Goal: Use online tool/utility: Utilize a website feature to perform a specific function

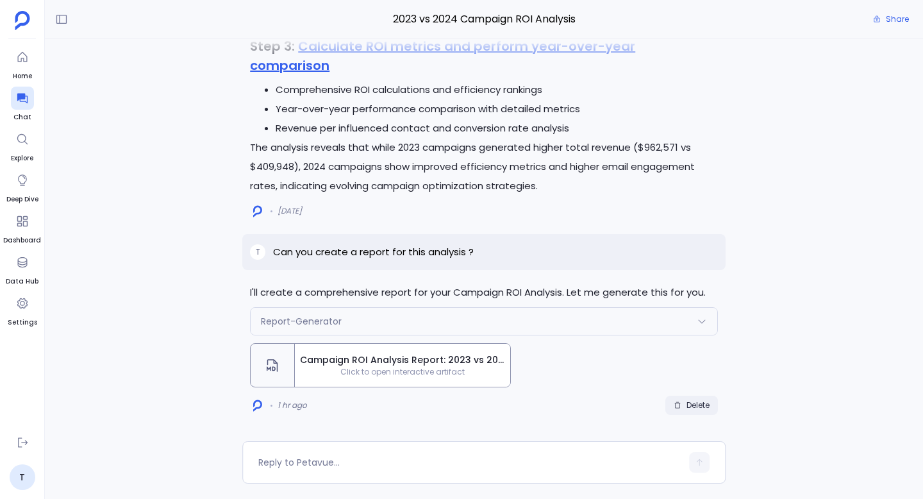
click at [698, 406] on span "Delete" at bounding box center [697, 405] width 23 height 10
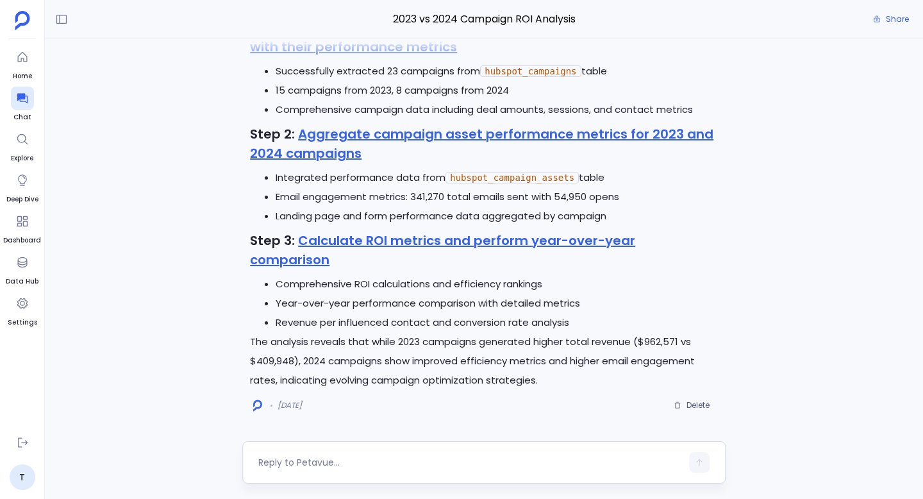
click at [512, 460] on textarea at bounding box center [469, 462] width 423 height 13
click at [326, 458] on textarea at bounding box center [469, 462] width 423 height 13
type textarea "generate html dashboard for this"
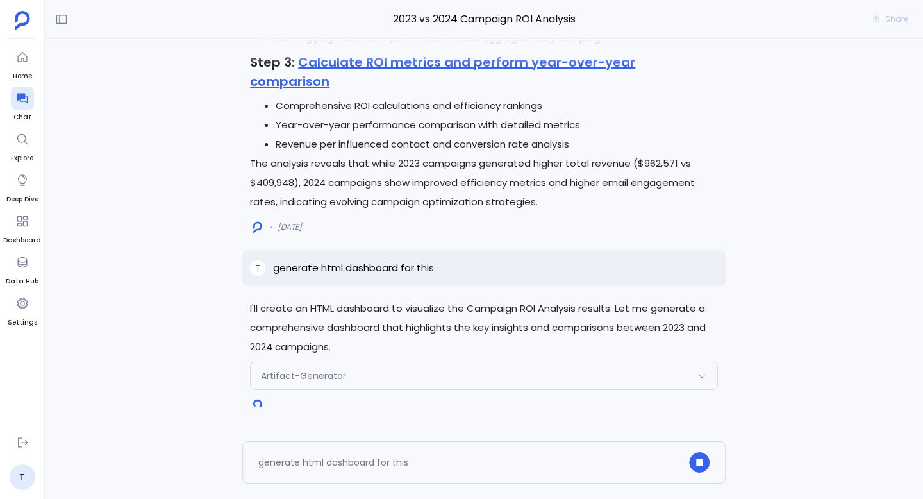
click at [437, 368] on div "Artifact-Generator" at bounding box center [484, 375] width 467 height 27
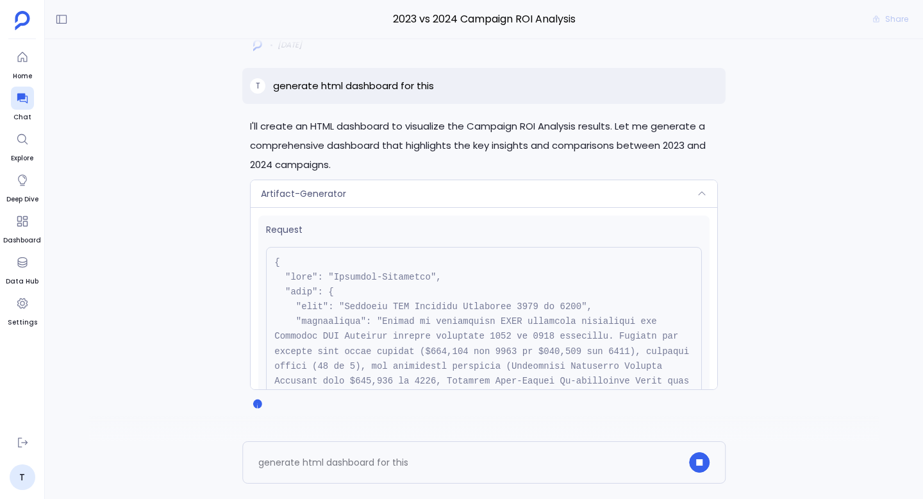
click at [452, 194] on div "Artifact-Generator" at bounding box center [484, 193] width 467 height 27
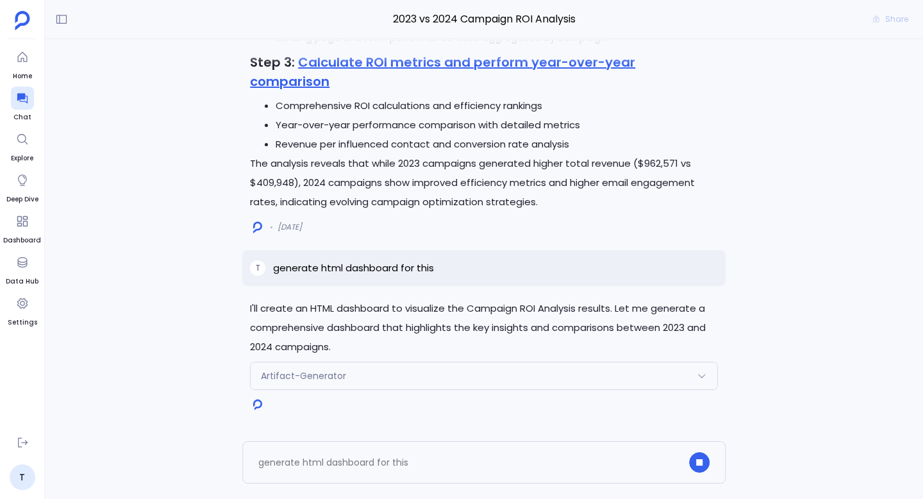
click at [425, 369] on div "Artifact-Generator" at bounding box center [484, 375] width 467 height 27
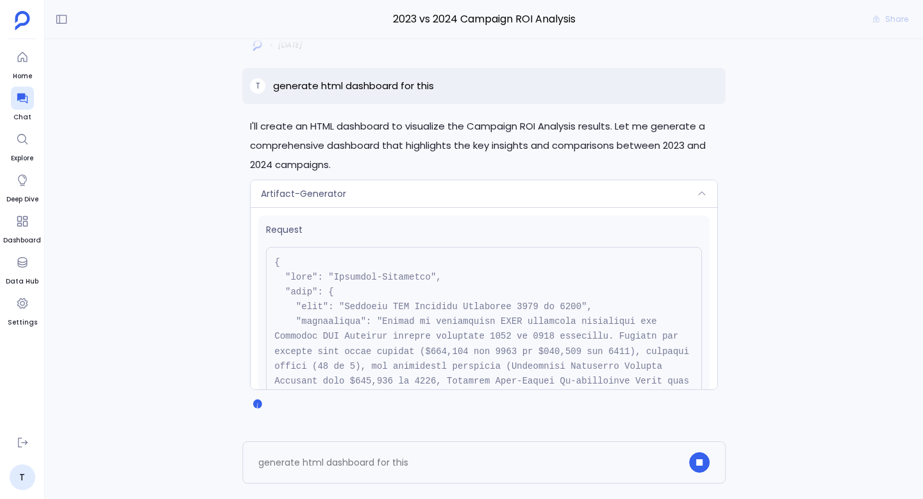
click at [490, 196] on div "Artifact-Generator" at bounding box center [484, 193] width 467 height 27
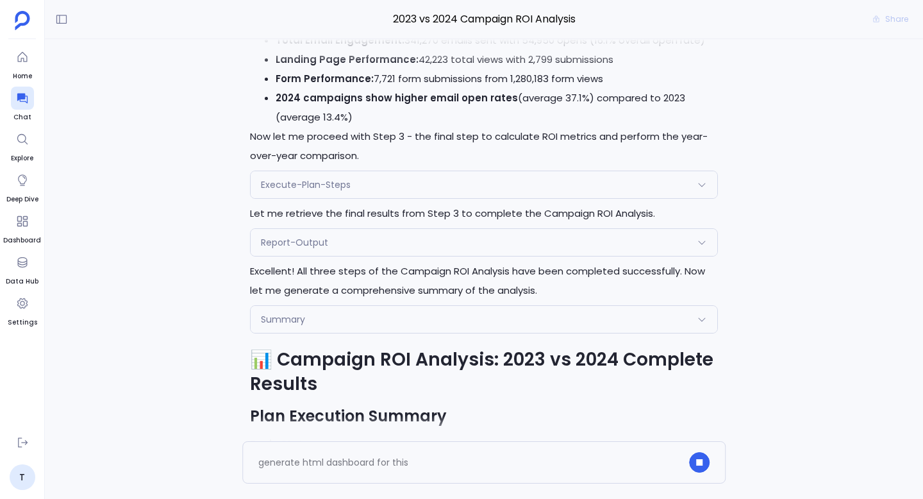
click at [402, 333] on div "Summary" at bounding box center [484, 319] width 467 height 27
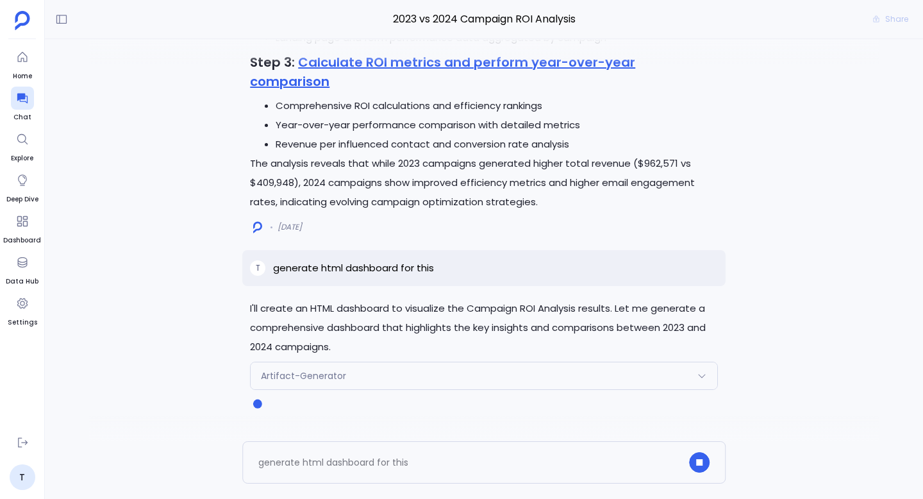
click at [449, 378] on div "Artifact-Generator" at bounding box center [484, 375] width 467 height 27
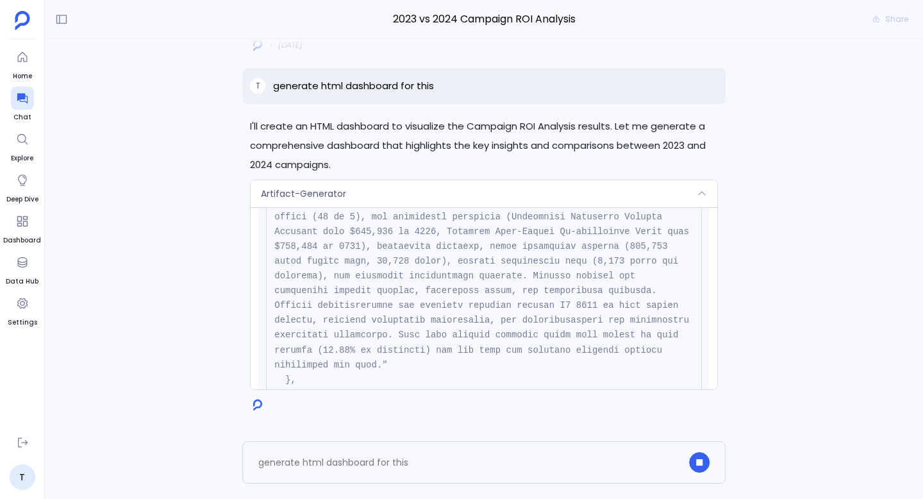
scroll to position [322, 0]
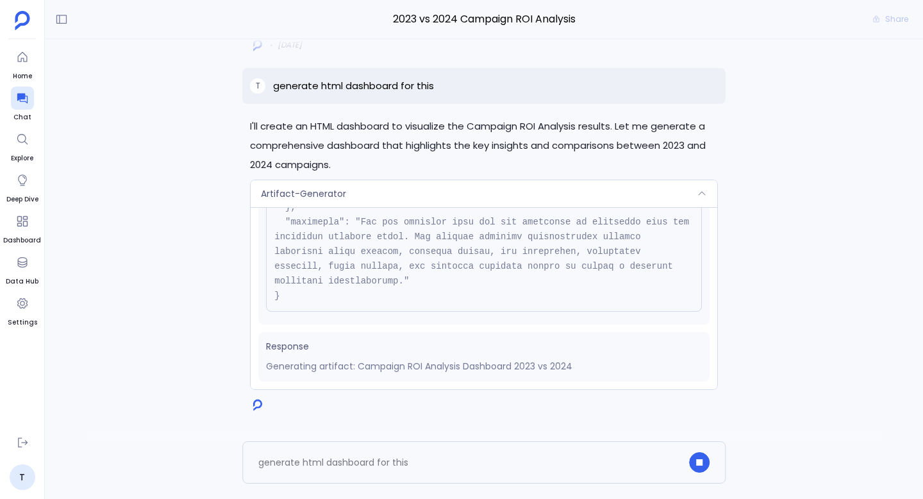
click at [511, 194] on div "Artifact-Generator" at bounding box center [484, 193] width 467 height 27
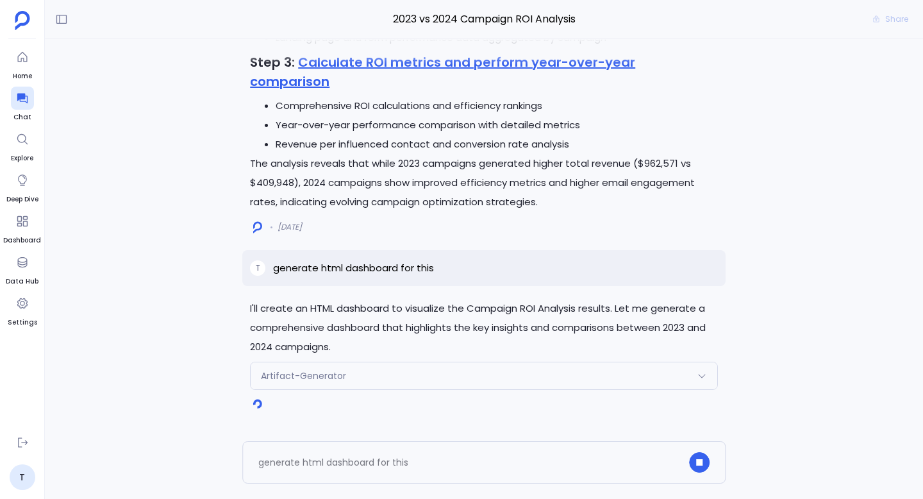
click at [392, 267] on p "generate html dashboard for this" at bounding box center [353, 267] width 161 height 15
copy p "generate html dashboard for this"
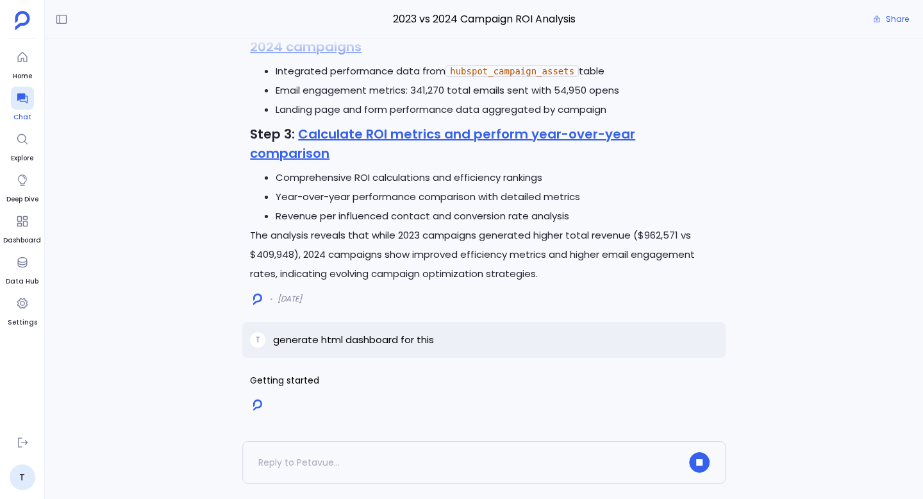
click at [22, 103] on icon at bounding box center [22, 98] width 13 height 13
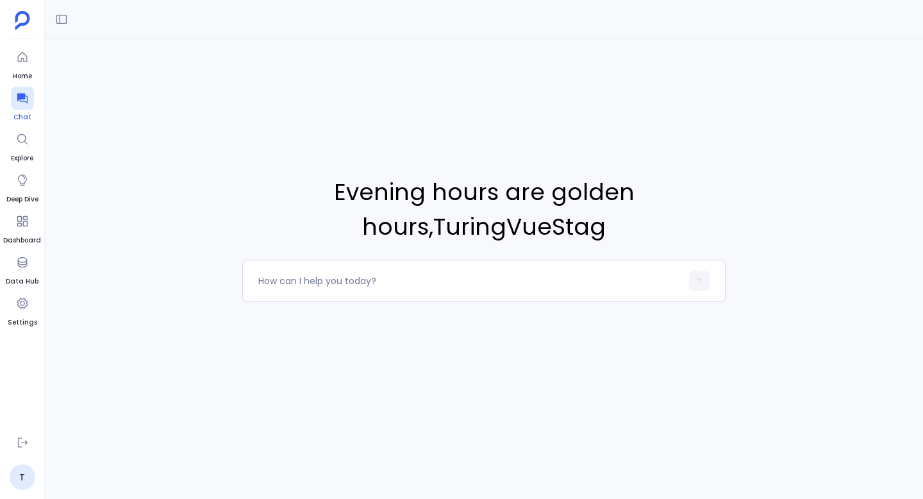
click at [26, 101] on icon at bounding box center [22, 98] width 13 height 13
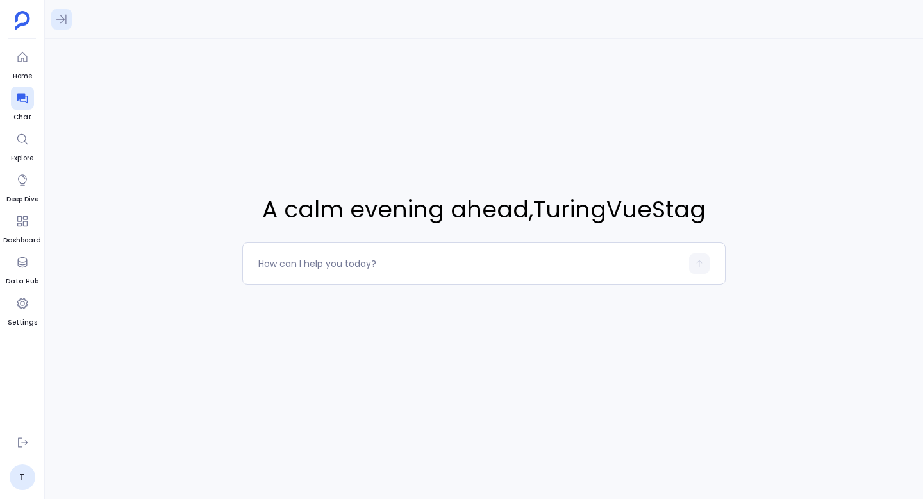
click at [63, 24] on icon at bounding box center [61, 19] width 13 height 13
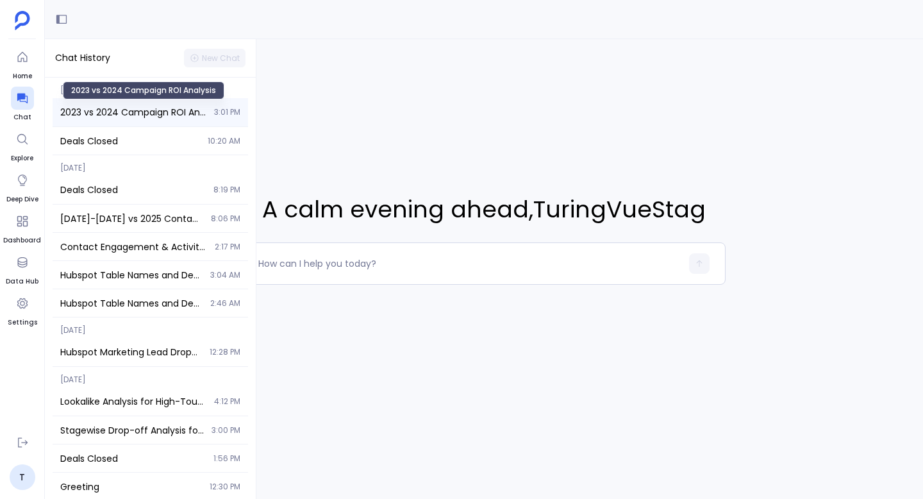
click at [112, 115] on span "2023 vs 2024 Campaign ROI Analysis" at bounding box center [133, 112] width 146 height 13
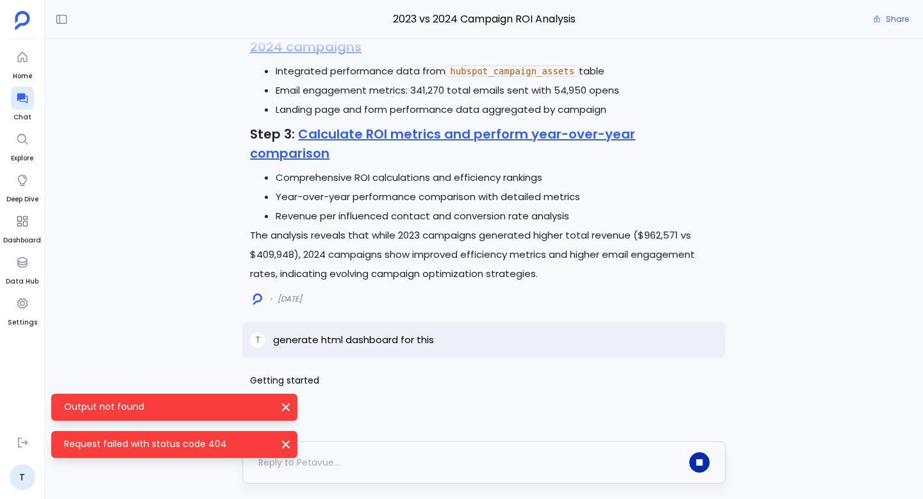
click at [698, 460] on icon "button" at bounding box center [699, 462] width 6 height 6
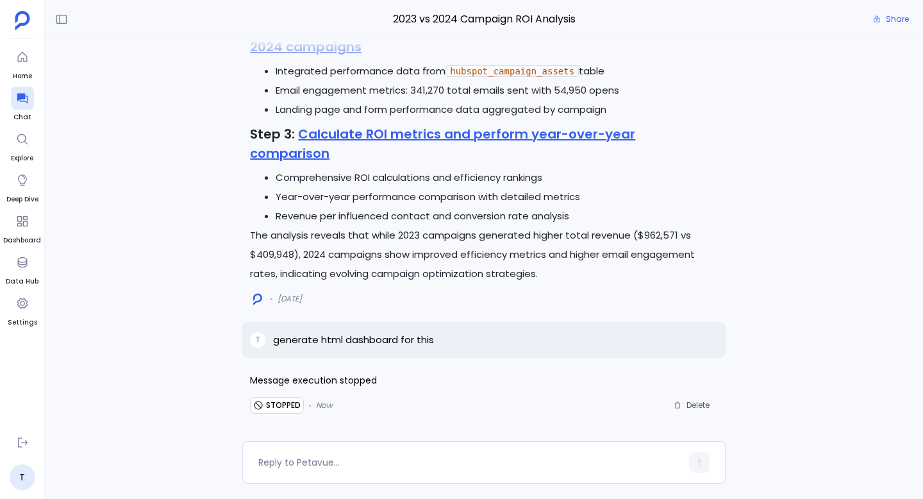
click at [365, 340] on p "generate html dashboard for this" at bounding box center [353, 339] width 161 height 15
copy p "generate html dashboard for this"
click at [691, 402] on span "Delete" at bounding box center [697, 405] width 23 height 10
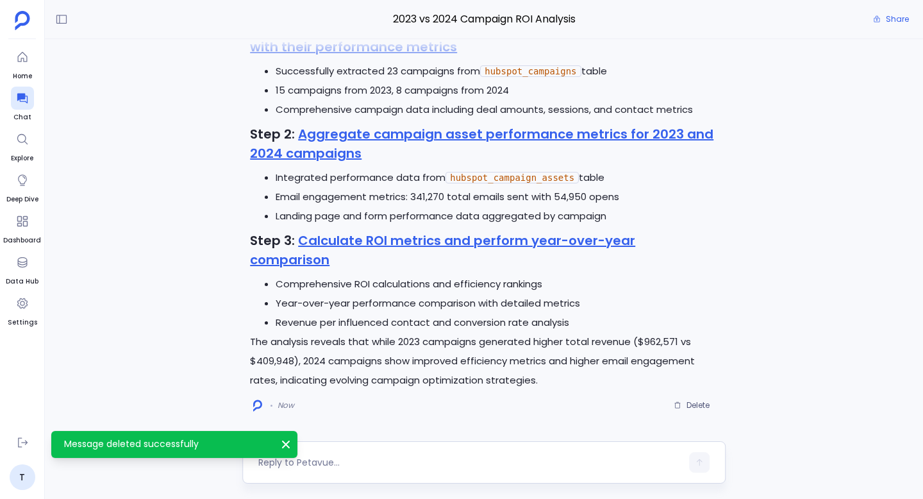
click at [343, 456] on textarea at bounding box center [469, 462] width 423 height 13
type textarea "generate html dashboard for this"
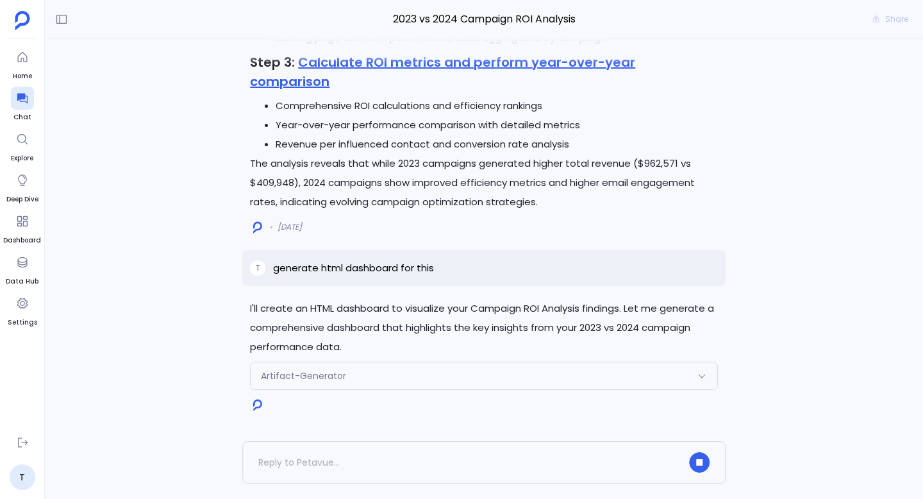
click at [433, 377] on div "Artifact-Generator" at bounding box center [484, 375] width 467 height 27
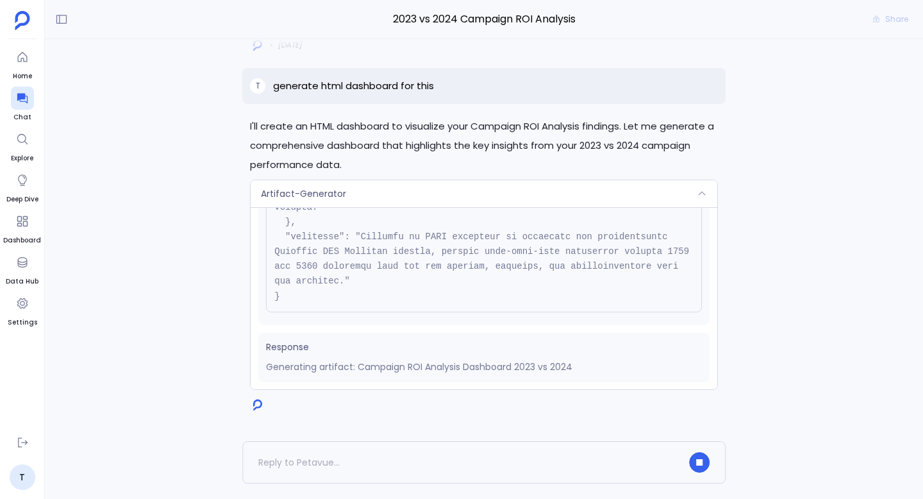
scroll to position [267, 0]
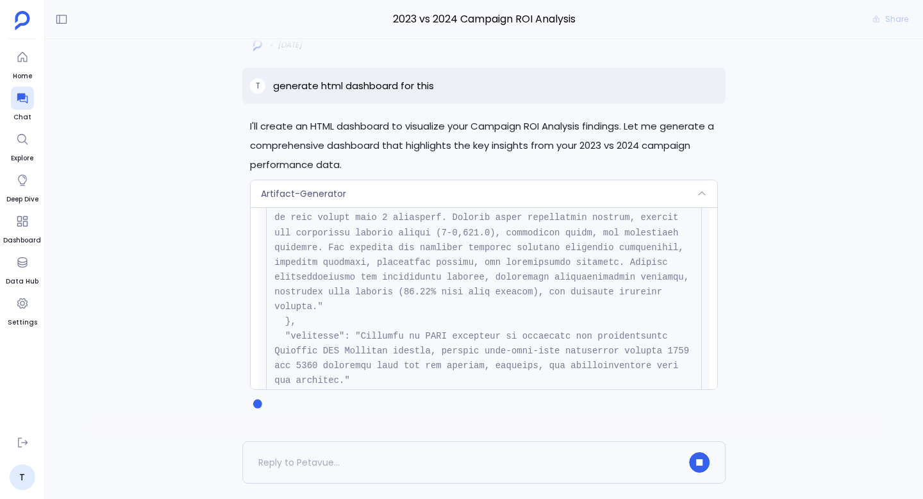
click at [445, 206] on div "Artifact-Generator" at bounding box center [484, 193] width 467 height 27
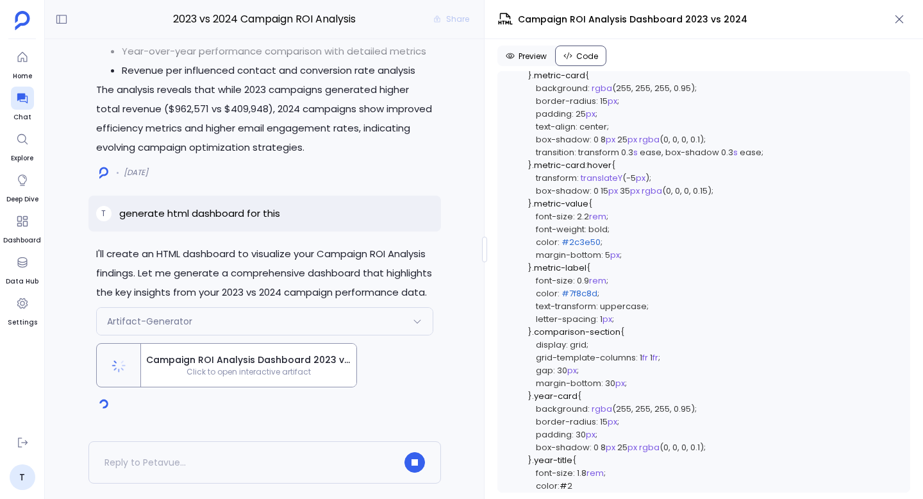
scroll to position [873, 0]
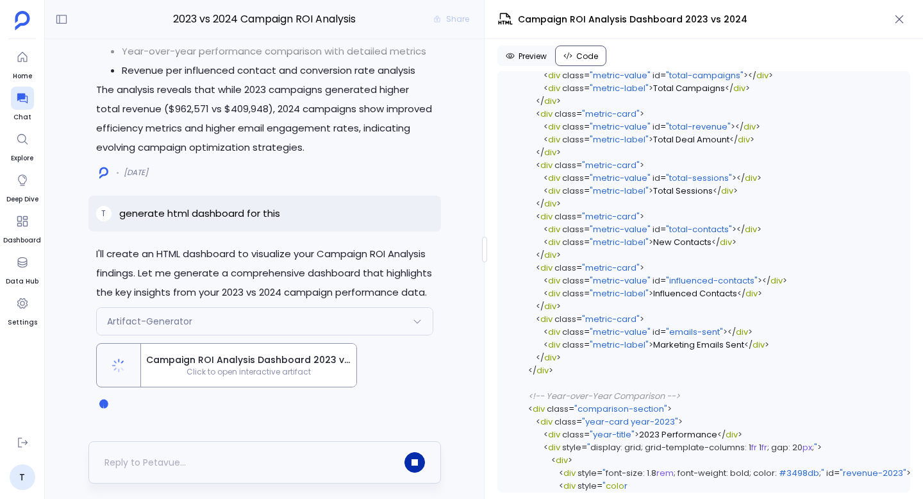
click at [417, 464] on button "button" at bounding box center [414, 462] width 21 height 21
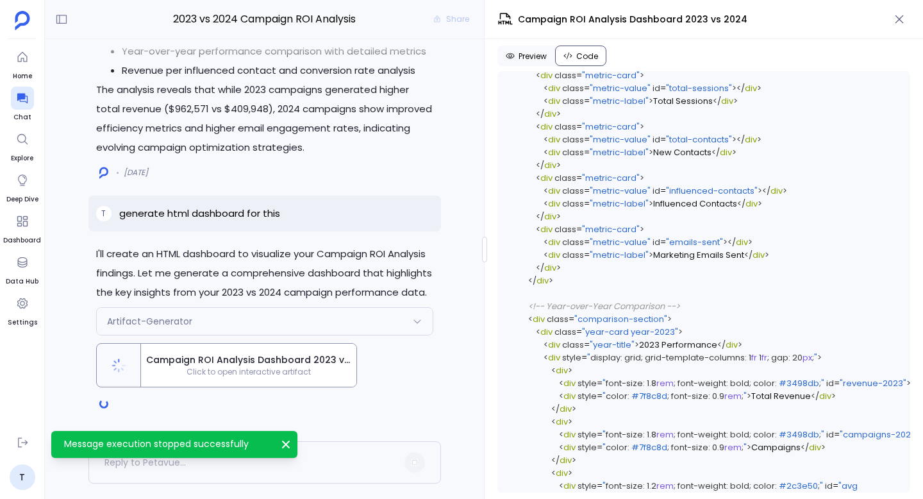
scroll to position [3363, 0]
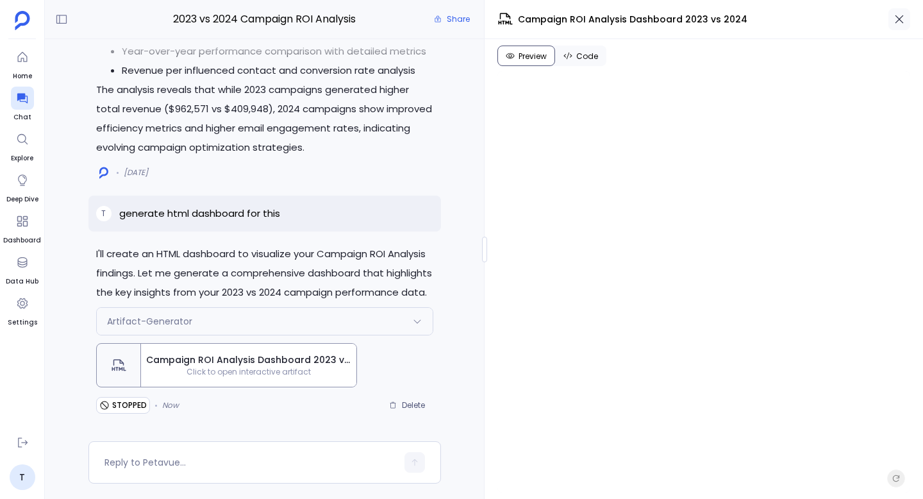
click at [902, 17] on icon "button" at bounding box center [899, 19] width 13 height 13
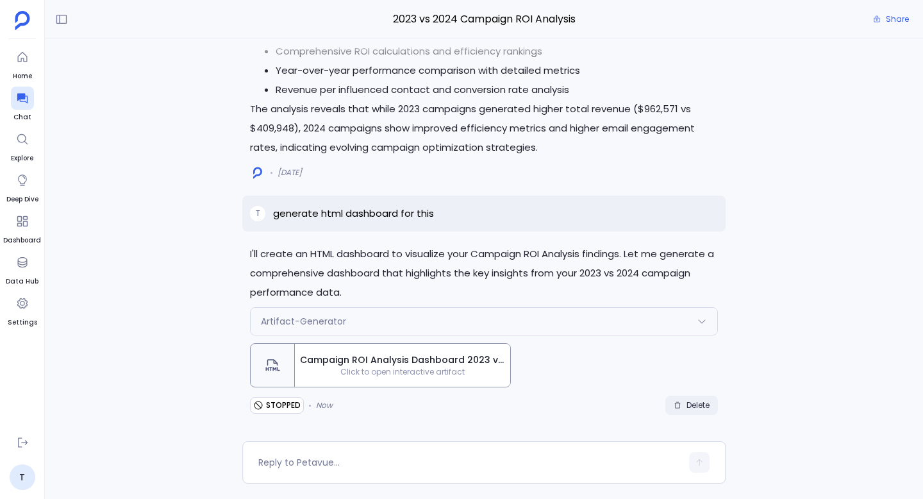
click at [697, 405] on span "Delete" at bounding box center [697, 405] width 23 height 10
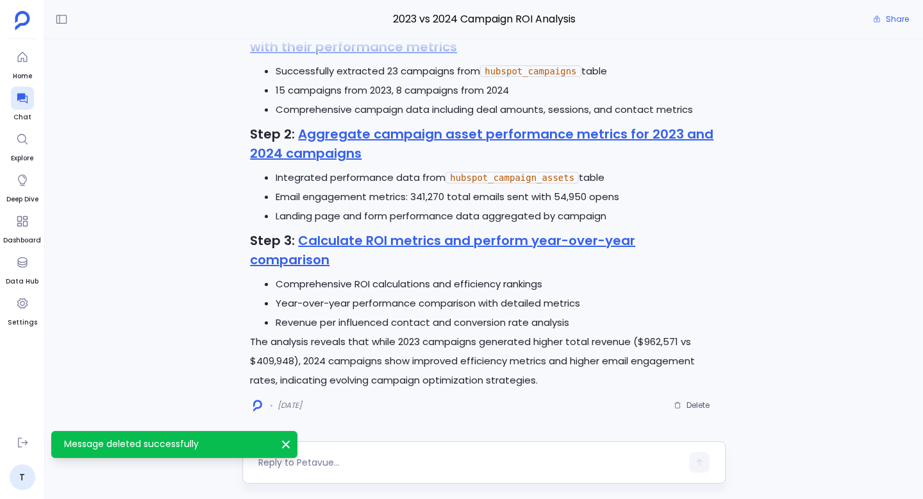
click at [346, 468] on div at bounding box center [469, 462] width 423 height 21
click at [360, 463] on textarea at bounding box center [469, 462] width 423 height 13
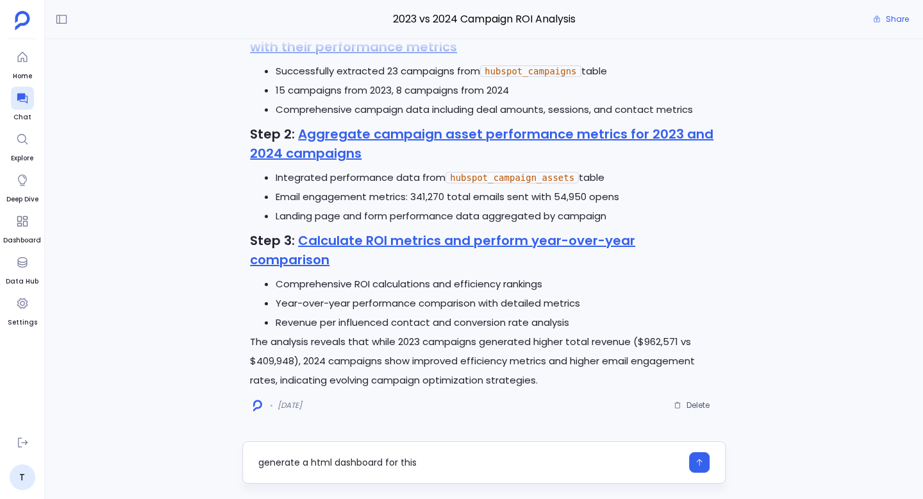
type textarea "generate a html dashboard for this"
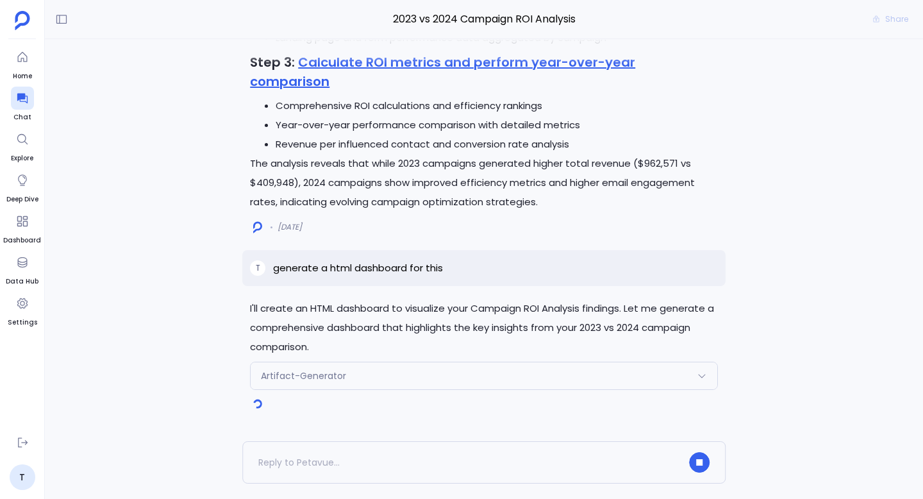
click at [386, 268] on p "generate a html dashboard for this" at bounding box center [358, 267] width 170 height 15
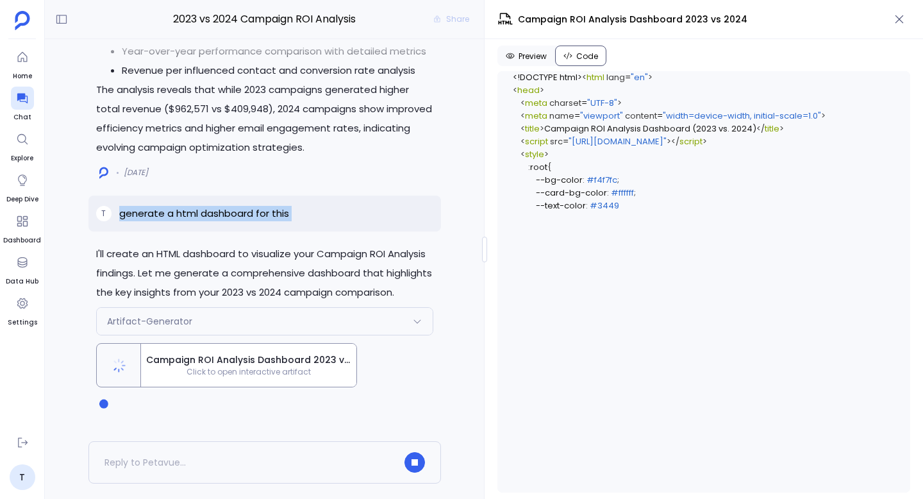
copy p "generate a html dashboard for this"
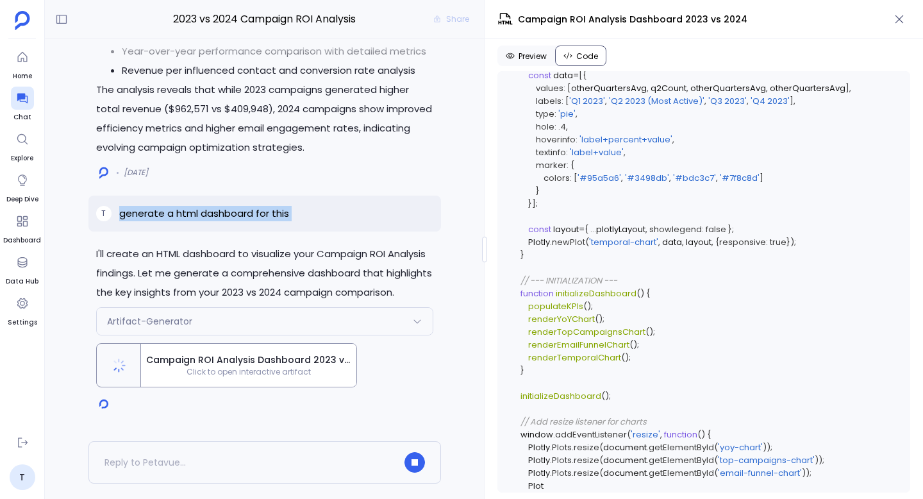
scroll to position [4760, 0]
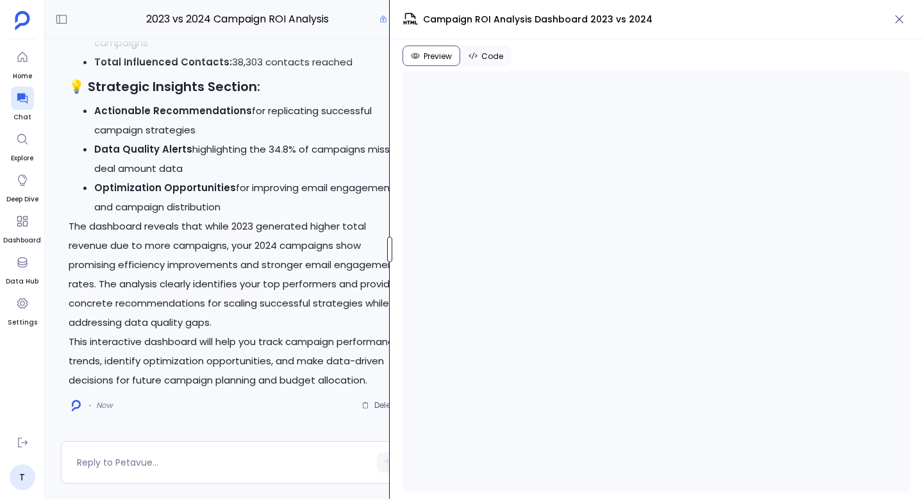
click at [387, 250] on div at bounding box center [389, 249] width 5 height 26
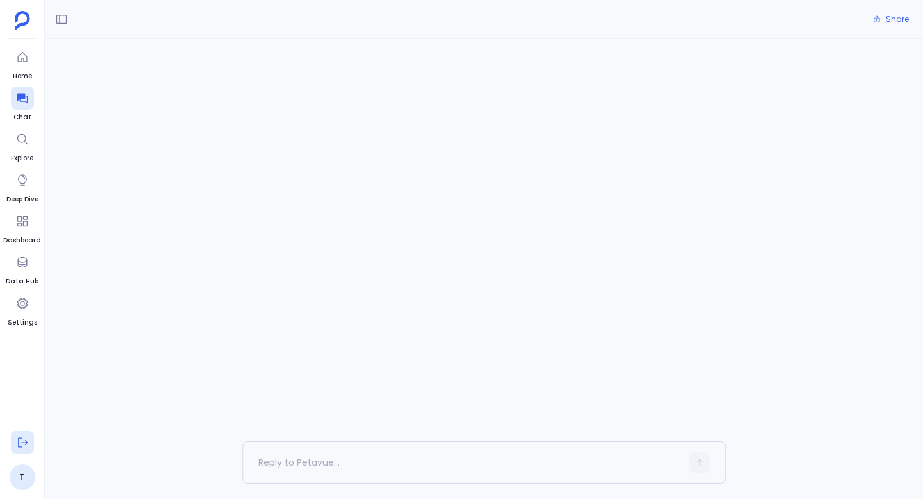
click at [25, 443] on icon at bounding box center [23, 443] width 10 height 10
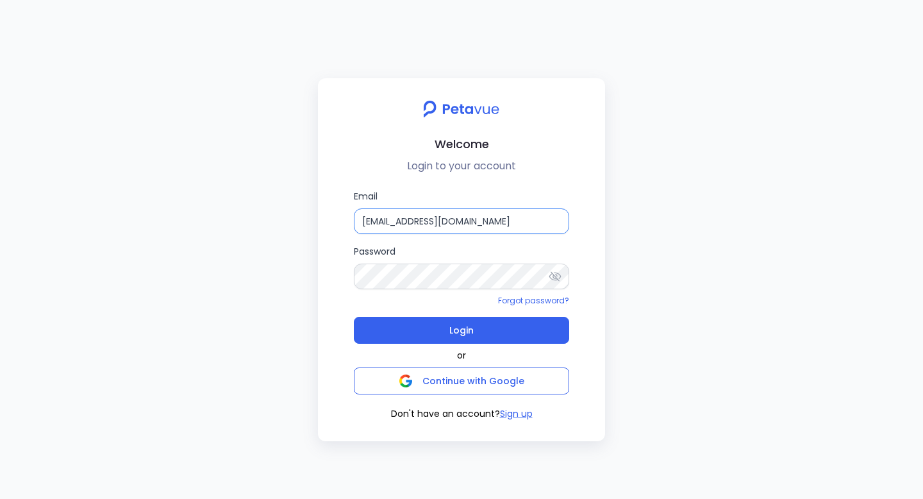
click at [456, 224] on input "support+turingvuestag_1@petavue.com" at bounding box center [461, 221] width 215 height 26
click at [456, 306] on form "Email support+turingvuestag_1@petavue.com Password Forgot password? Login" at bounding box center [461, 266] width 215 height 154
click at [475, 224] on input "support+turingvuestag_1@petavue.com" at bounding box center [461, 221] width 215 height 26
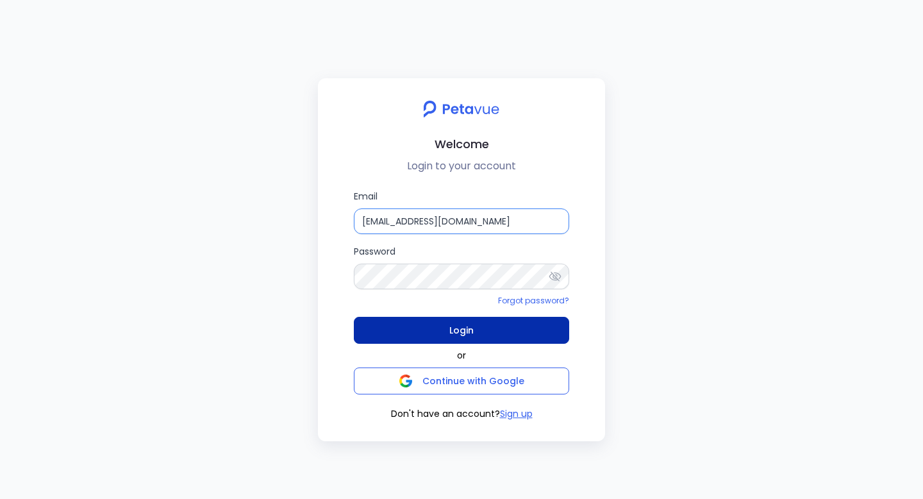
type input "support+turingvuestag@petavue.com"
click at [410, 337] on button "Login" at bounding box center [461, 330] width 215 height 27
